Goal: Task Accomplishment & Management: Use online tool/utility

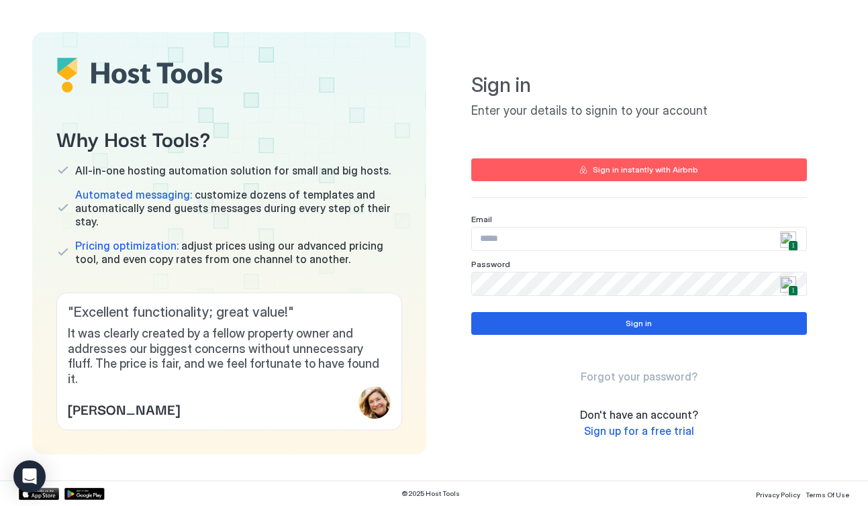
click at [784, 238] on img at bounding box center [788, 240] width 16 height 16
type input "**********"
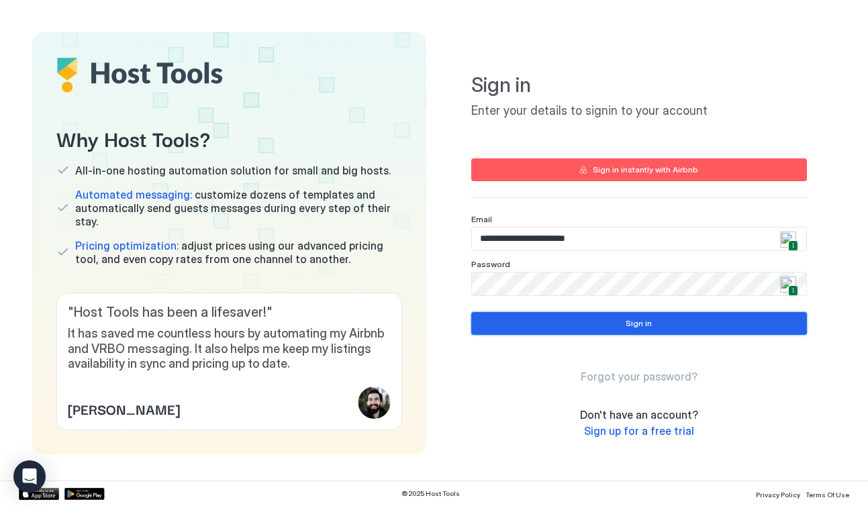
click at [653, 324] on button "Sign in" at bounding box center [639, 323] width 336 height 23
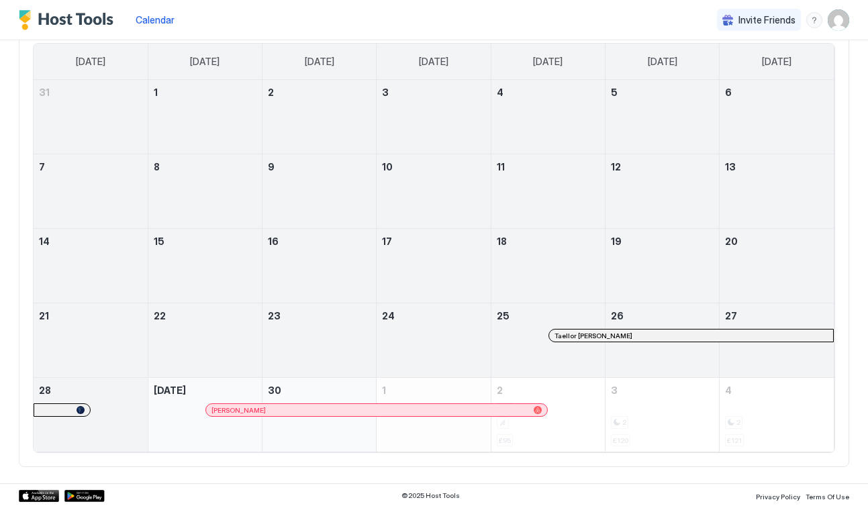
scroll to position [121, 0]
click at [234, 409] on div at bounding box center [233, 409] width 11 height 11
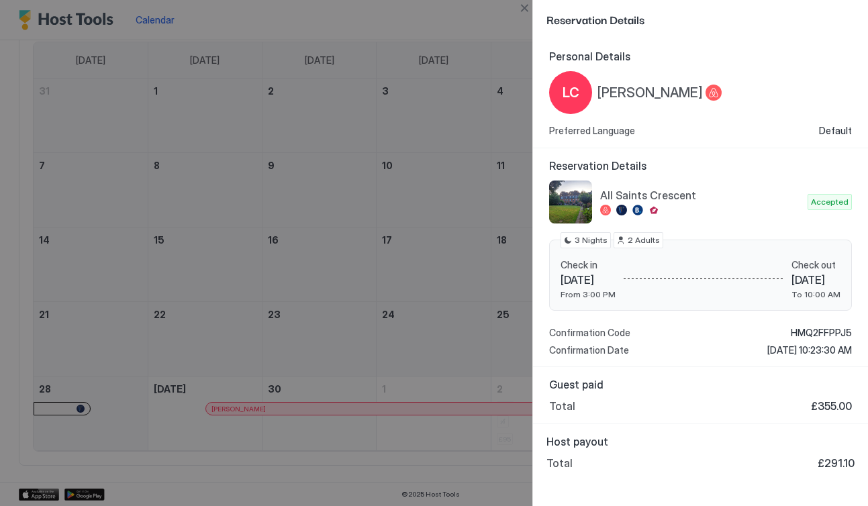
click at [459, 339] on div at bounding box center [434, 253] width 868 height 506
click at [525, 11] on button "Close" at bounding box center [524, 8] width 16 height 16
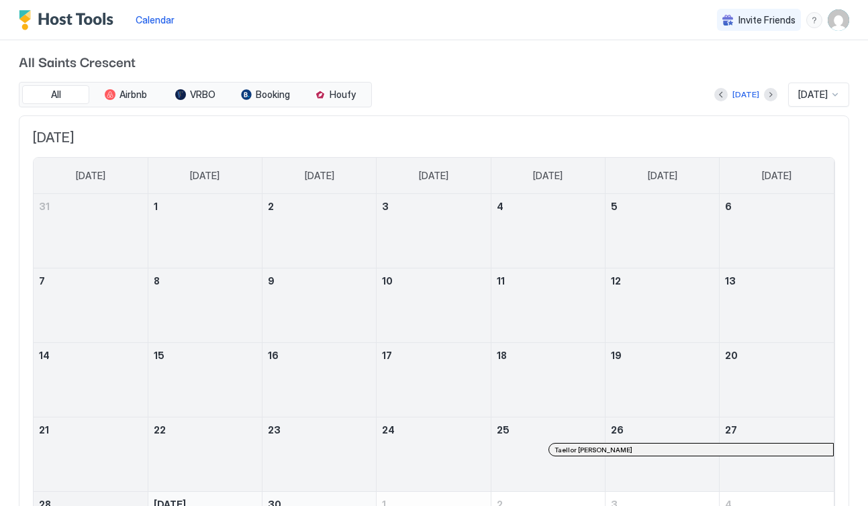
scroll to position [5, 0]
click at [764, 95] on button "Next month" at bounding box center [770, 95] width 13 height 13
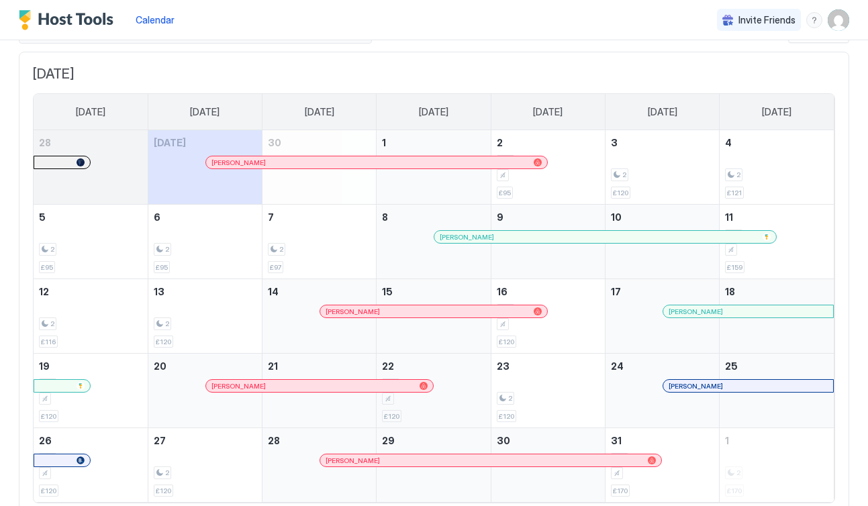
scroll to position [44, 0]
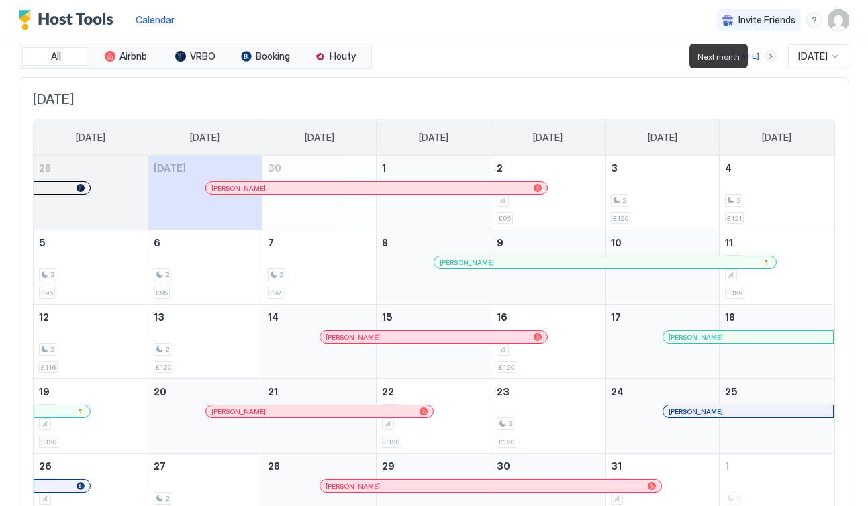
click at [764, 56] on button "Next month" at bounding box center [770, 56] width 13 height 13
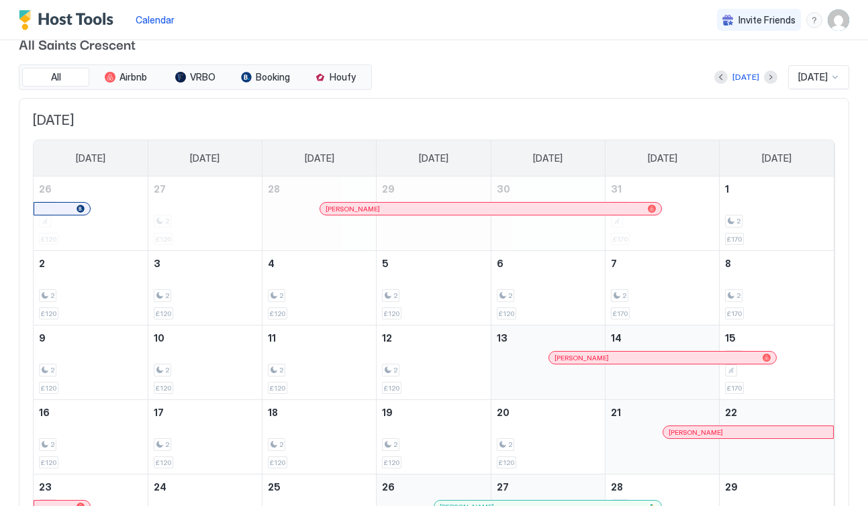
scroll to position [0, 0]
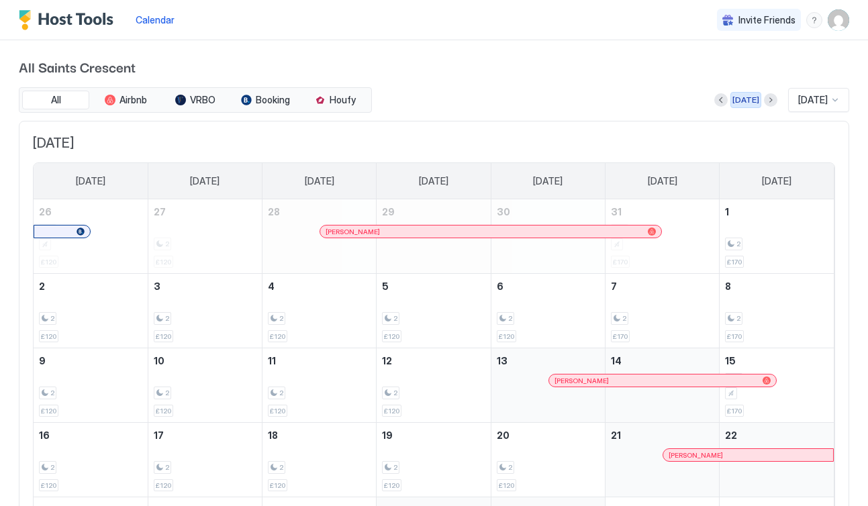
click at [741, 105] on div "[DATE]" at bounding box center [746, 100] width 27 height 12
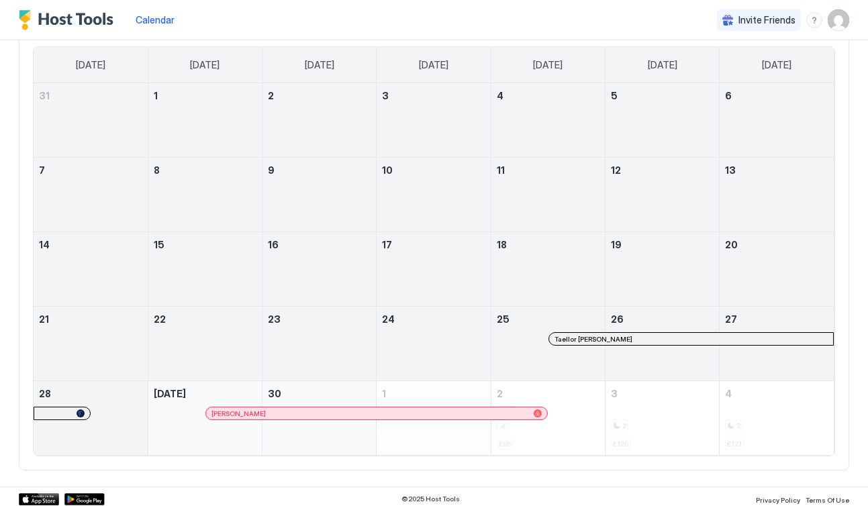
scroll to position [121, 0]
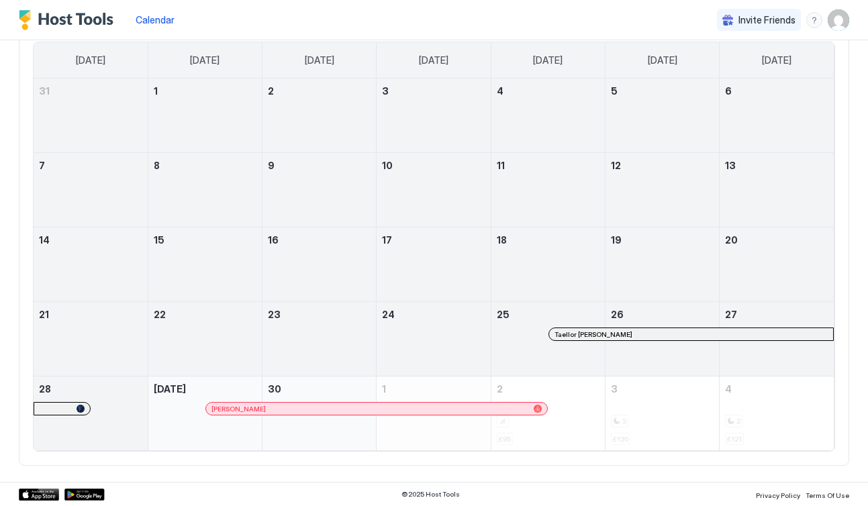
click at [563, 333] on div at bounding box center [562, 334] width 11 height 11
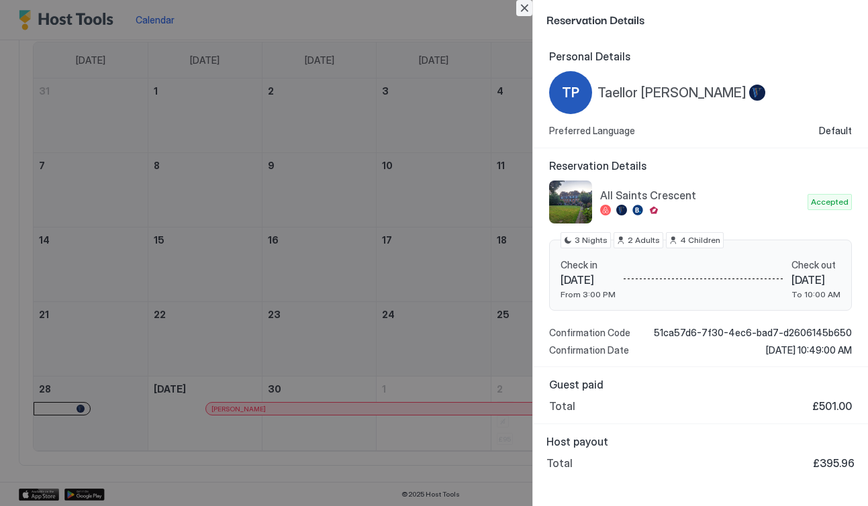
click at [523, 4] on button "Close" at bounding box center [524, 8] width 16 height 16
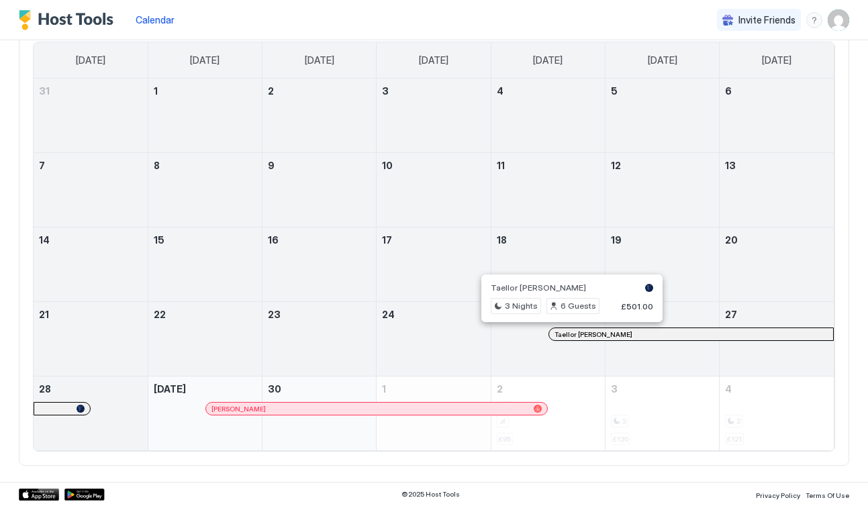
click at [566, 334] on div at bounding box center [566, 334] width 11 height 11
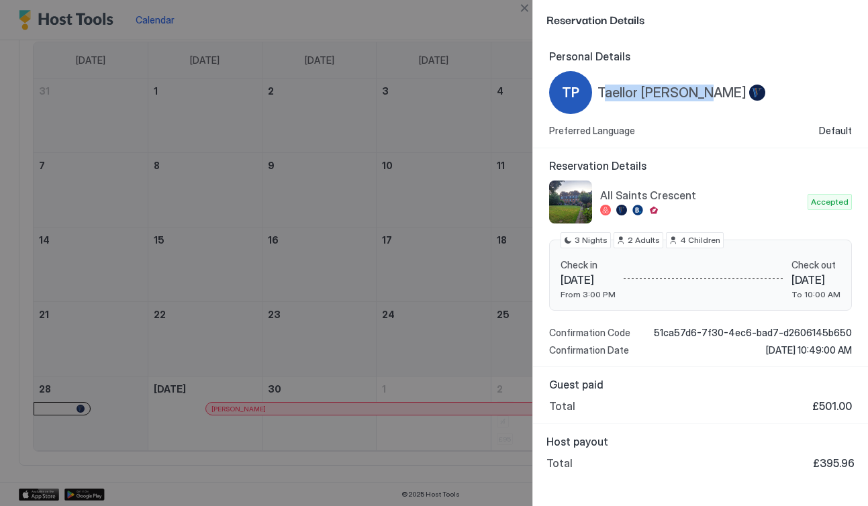
drag, startPoint x: 603, startPoint y: 97, endPoint x: 688, endPoint y: 105, distance: 85.1
click at [688, 105] on div "TP Taellor [PERSON_NAME]" at bounding box center [657, 92] width 216 height 43
copy span "aellor [PERSON_NAME]"
click at [526, 9] on button "Close" at bounding box center [524, 8] width 16 height 16
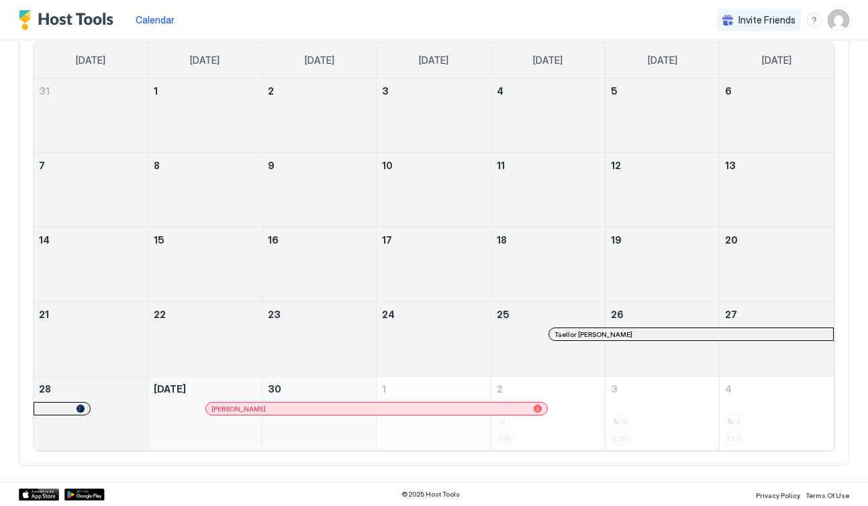
click at [236, 413] on div at bounding box center [235, 409] width 11 height 11
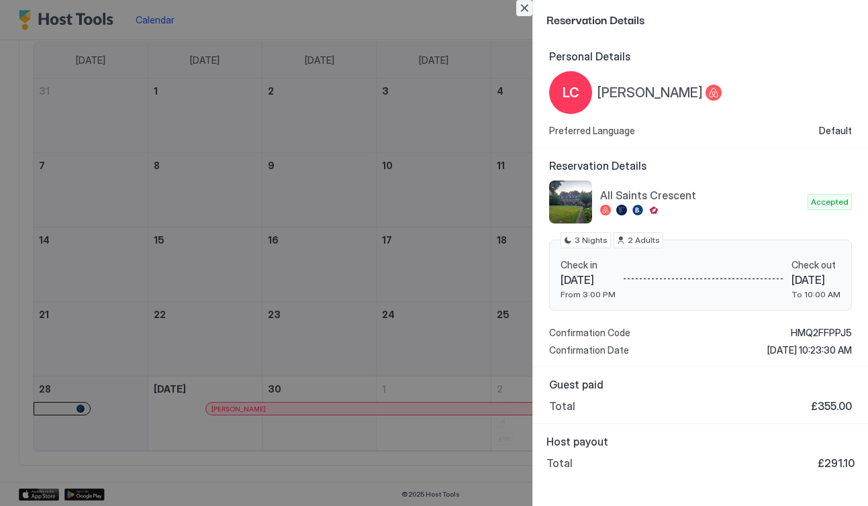
click at [527, 3] on button "Close" at bounding box center [524, 8] width 16 height 16
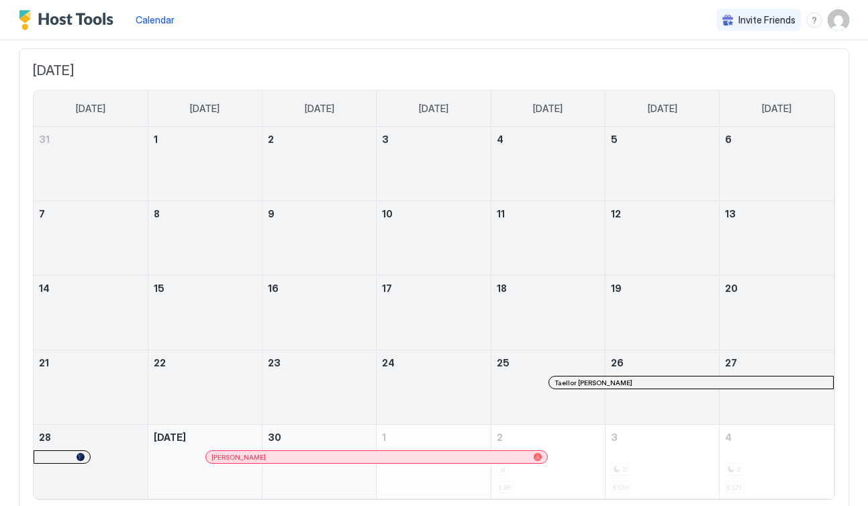
scroll to position [0, 0]
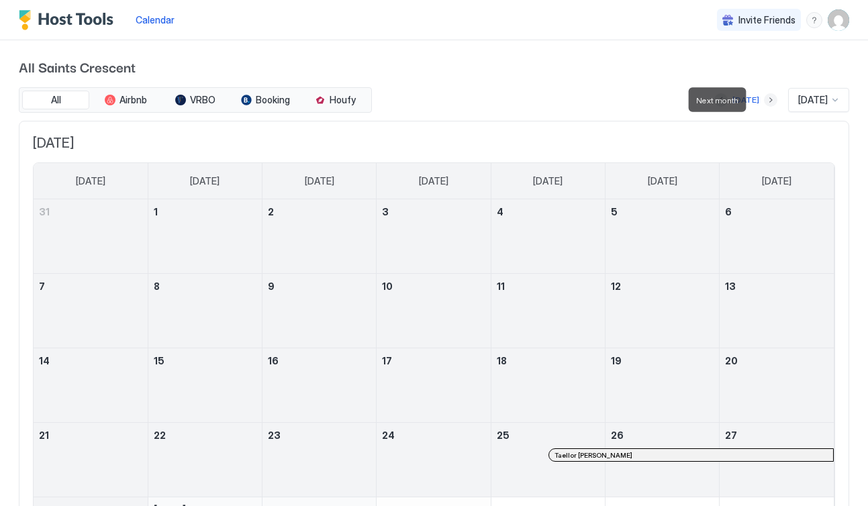
click at [764, 95] on button "Next month" at bounding box center [770, 99] width 13 height 13
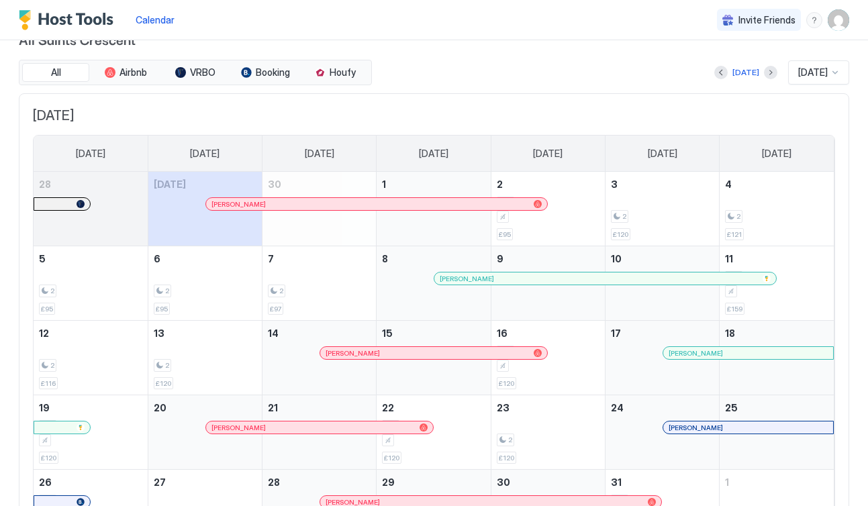
scroll to position [28, 0]
click at [448, 277] on div at bounding box center [447, 278] width 11 height 11
